Goal: Check status

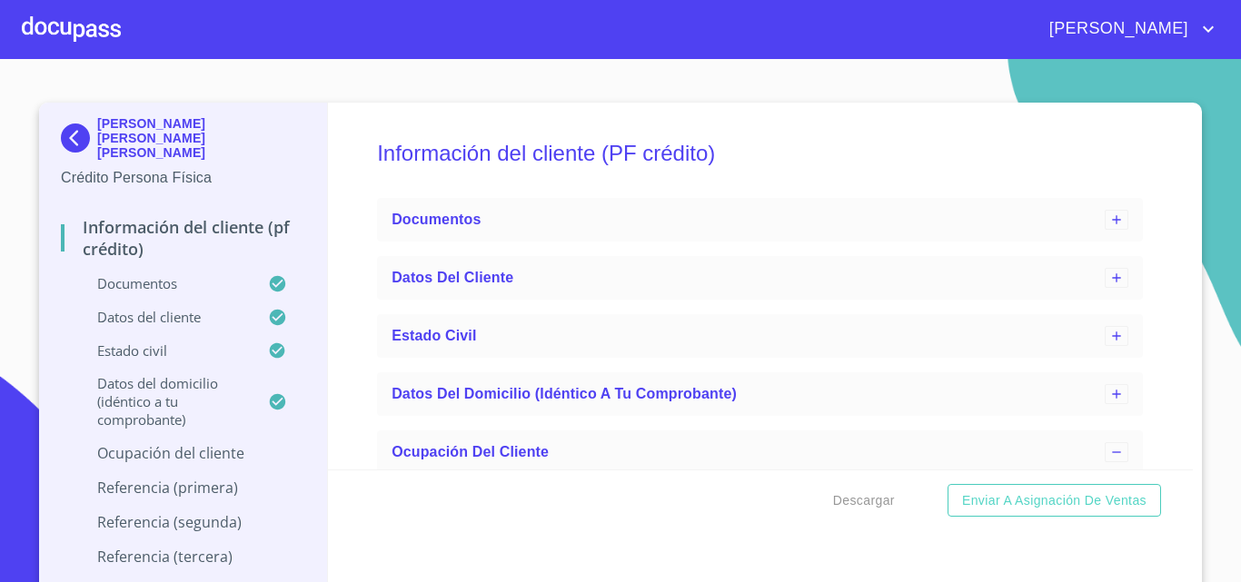
click at [64, 28] on div at bounding box center [71, 29] width 99 height 58
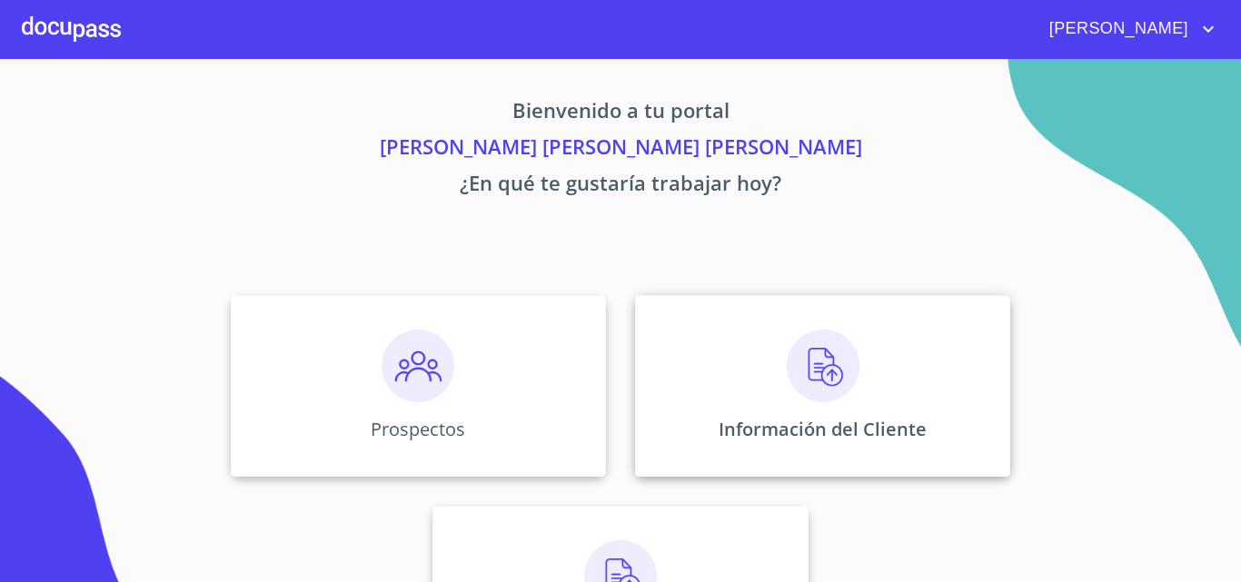
click at [717, 396] on div "Información del Cliente" at bounding box center [822, 386] width 375 height 182
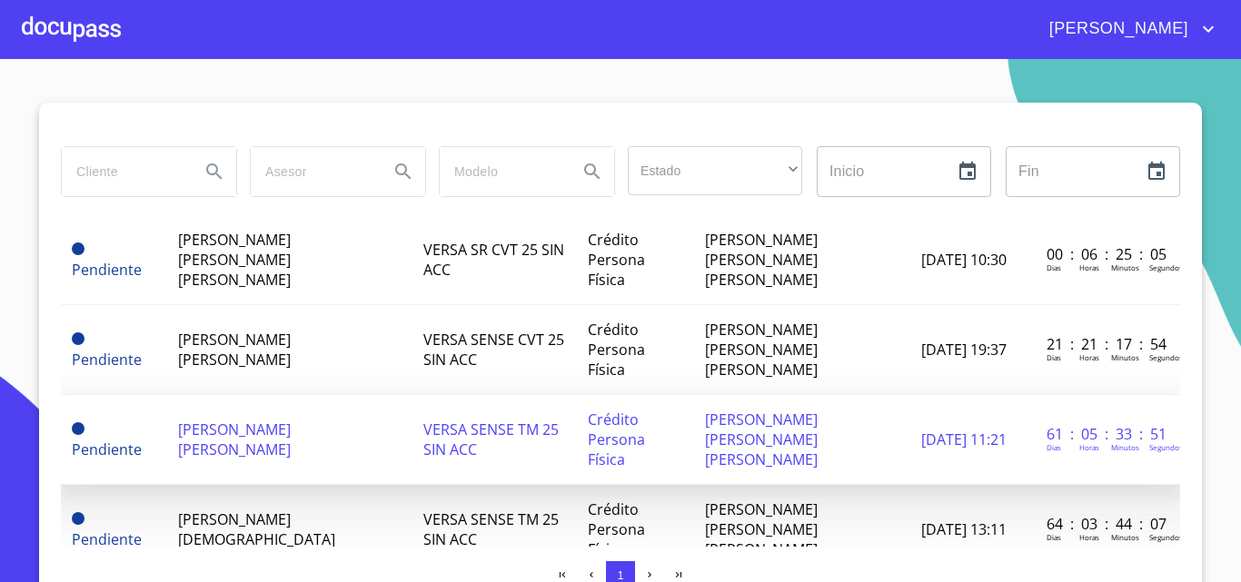
scroll to position [91, 0]
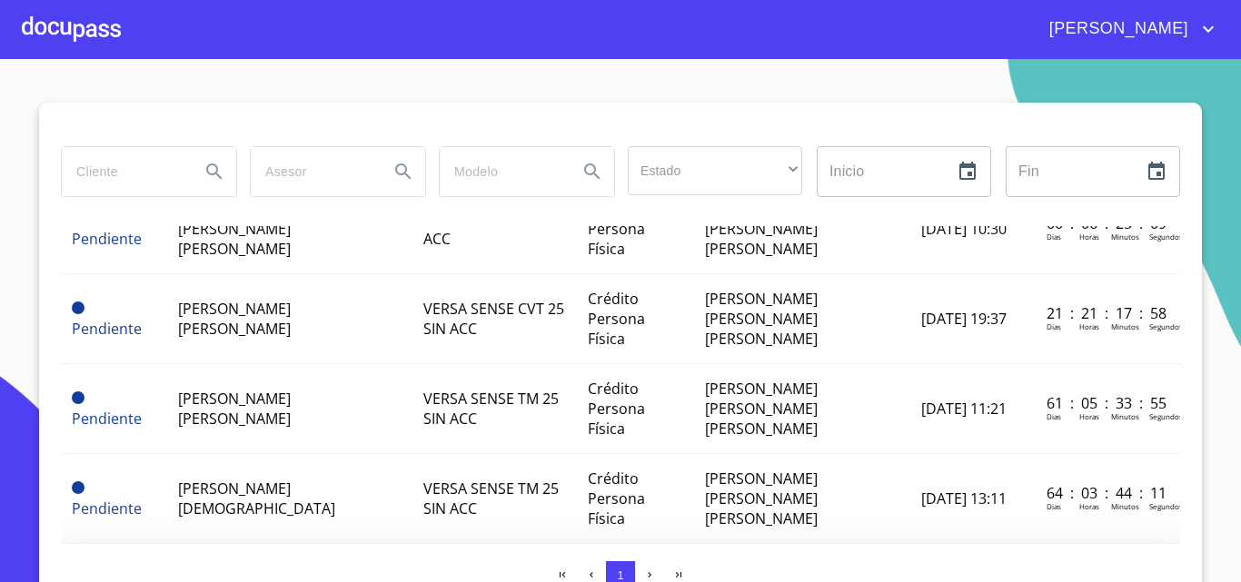
click at [233, 569] on span "[PERSON_NAME] [PERSON_NAME]" at bounding box center [234, 589] width 113 height 40
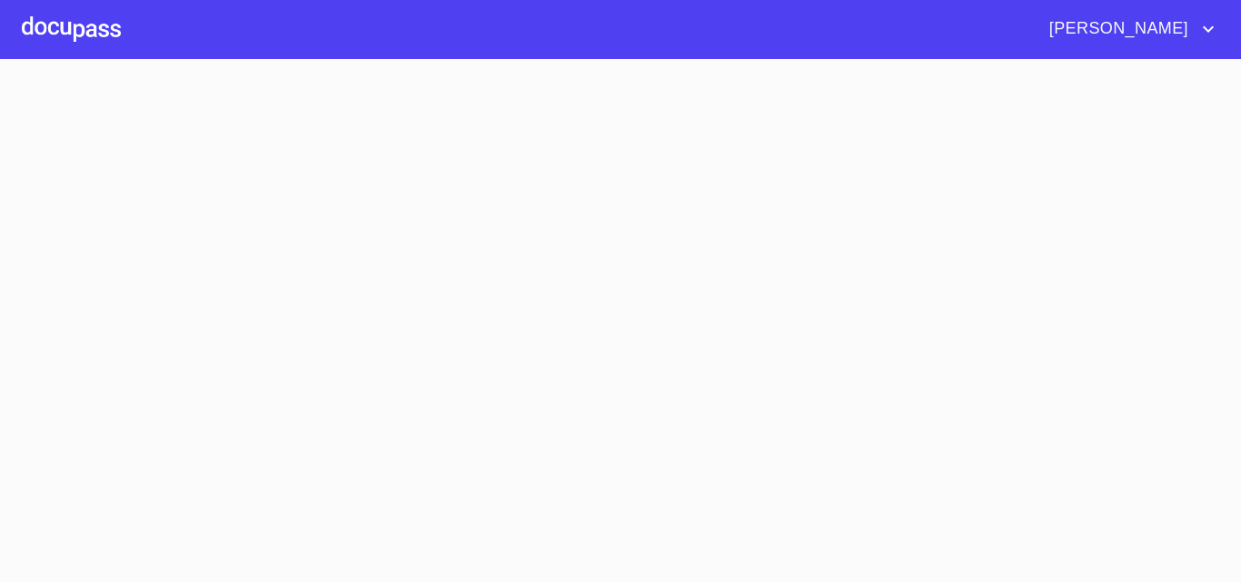
click at [232, 496] on section at bounding box center [620, 320] width 1241 height 523
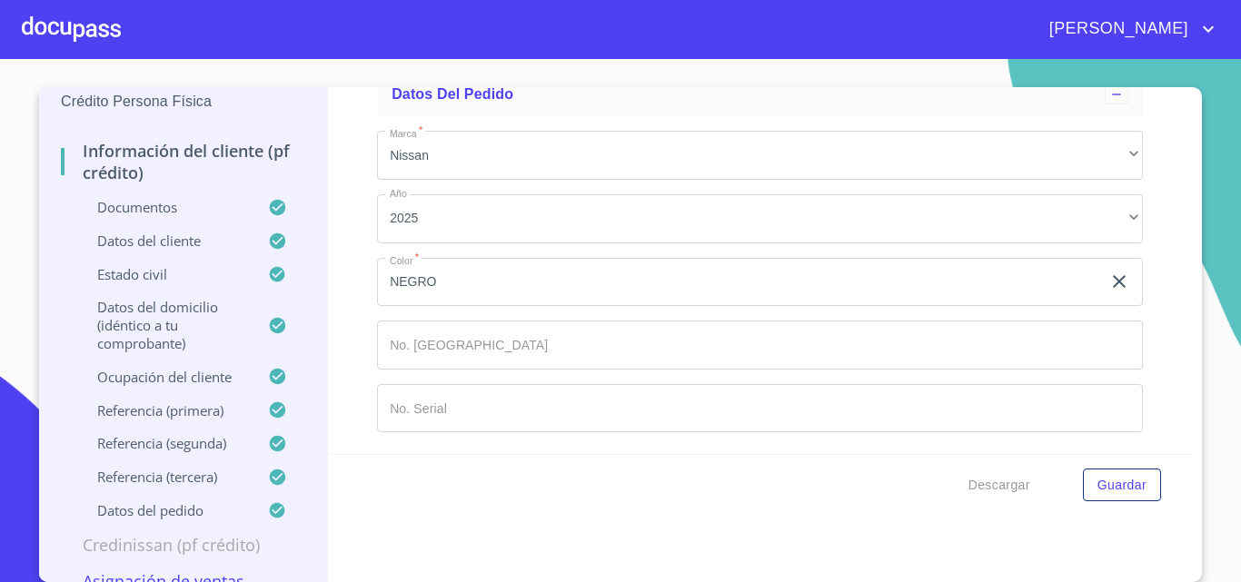
scroll to position [70, 0]
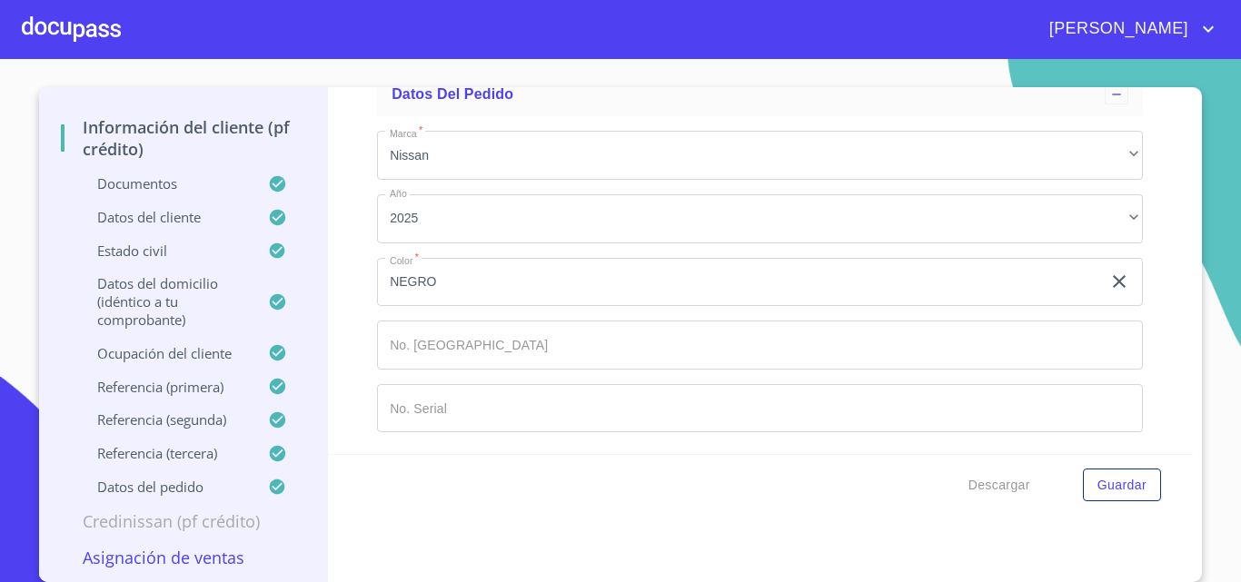
click at [186, 215] on p "Datos del cliente" at bounding box center [164, 217] width 207 height 18
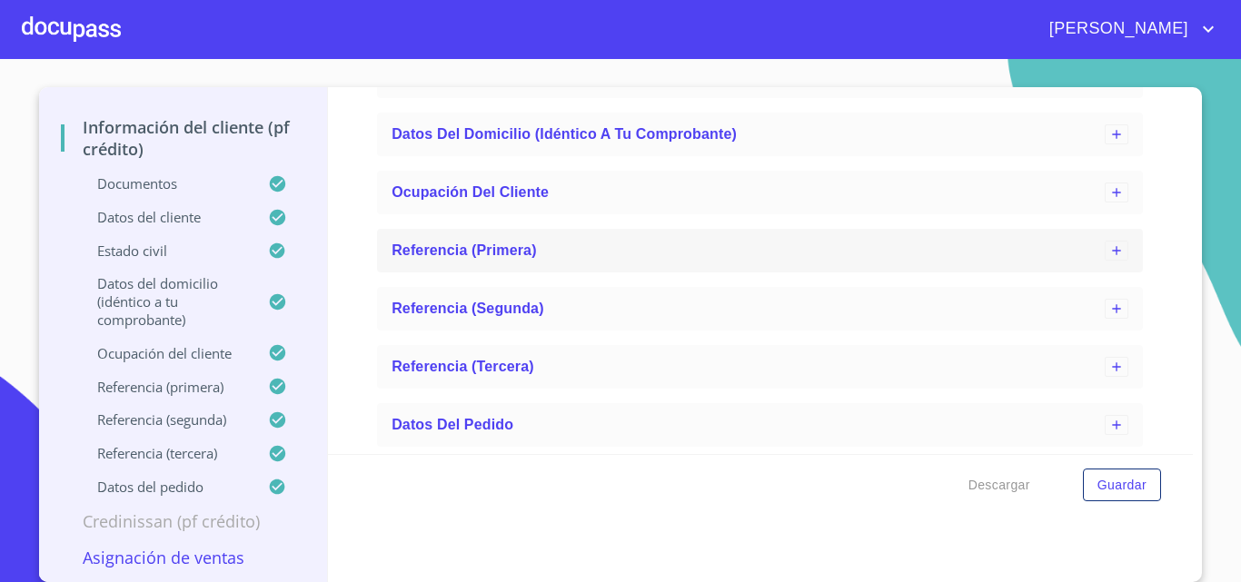
scroll to position [1082, 0]
click at [157, 214] on p "Datos del cliente" at bounding box center [164, 217] width 207 height 18
click at [184, 243] on p "Estado Civil" at bounding box center [164, 251] width 207 height 18
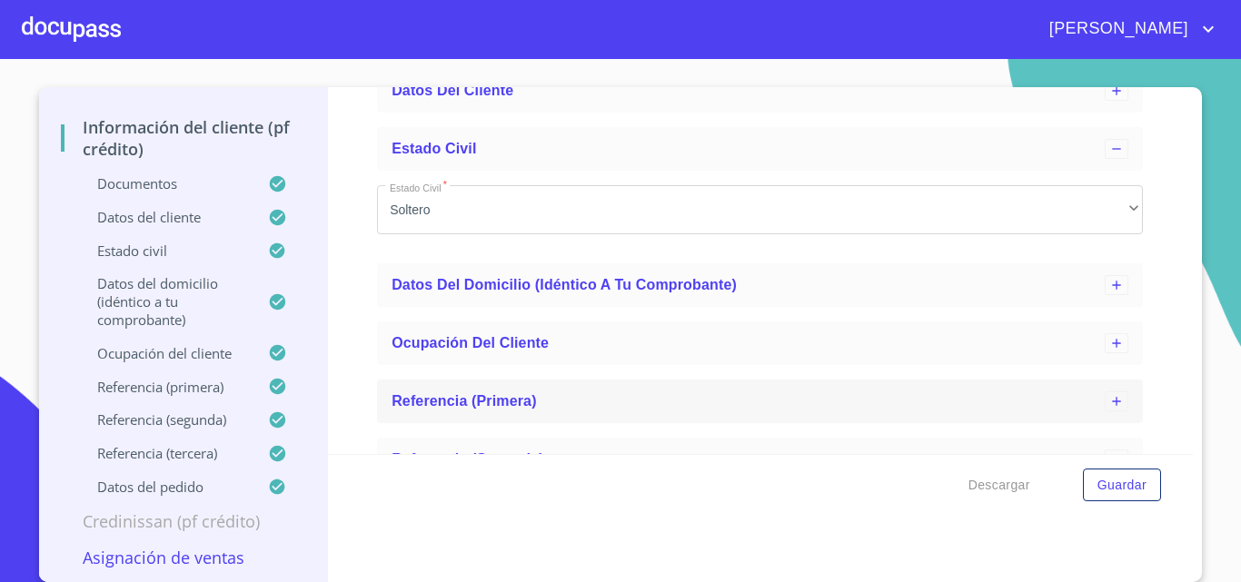
scroll to position [0, 0]
